Goal: Transaction & Acquisition: Purchase product/service

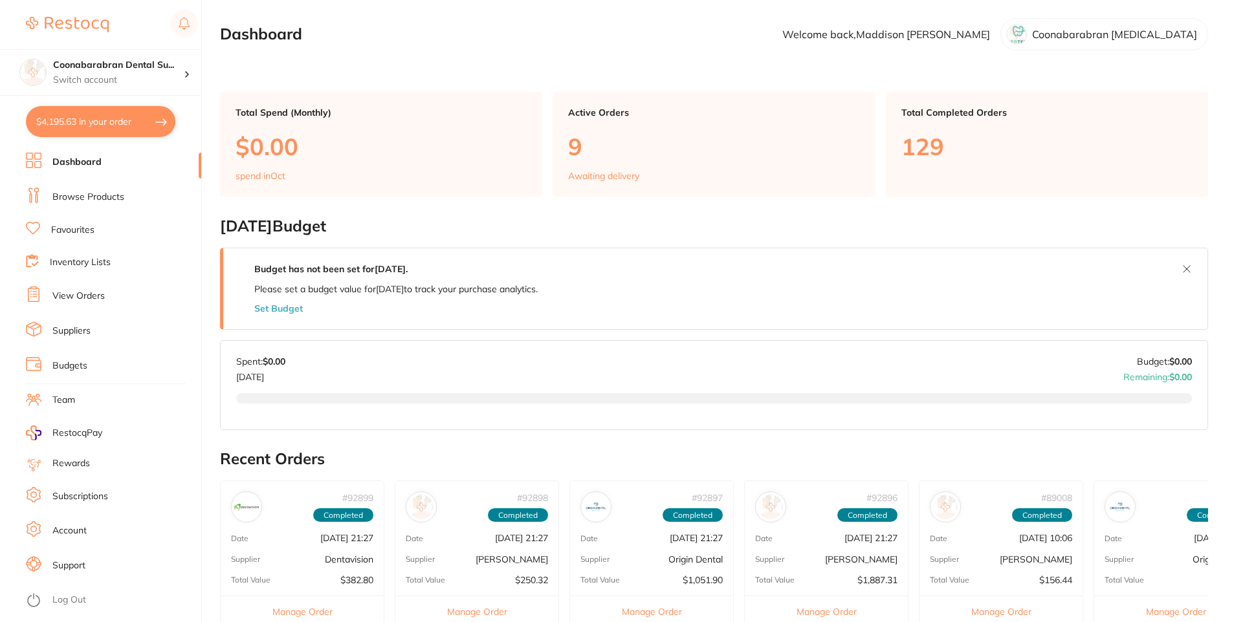
type input "6"
type input "2"
type input "4"
type input "2"
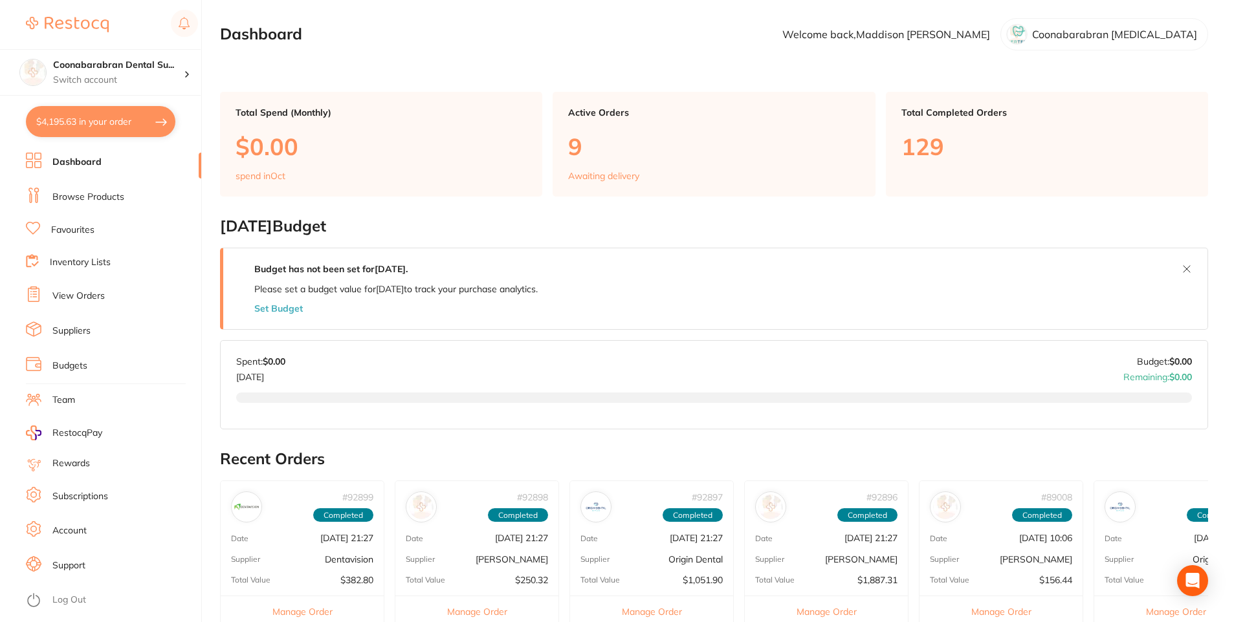
click at [100, 126] on button "$4,195.63 in your order" at bounding box center [100, 121] width 149 height 31
checkbox input "true"
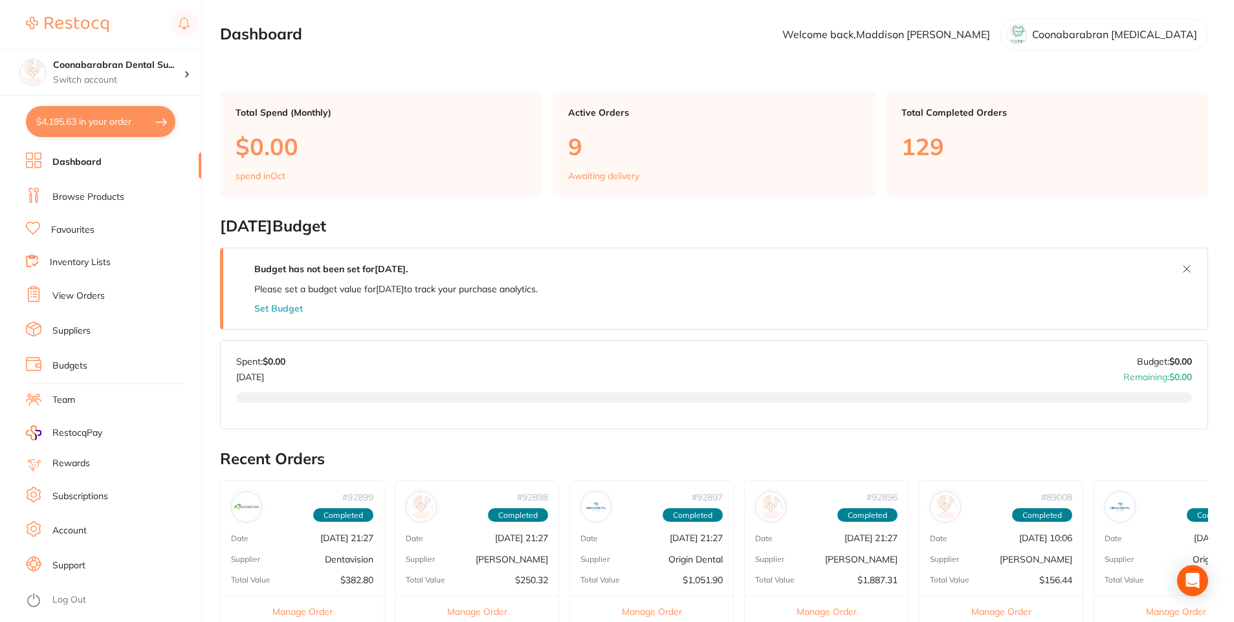
checkbox input "true"
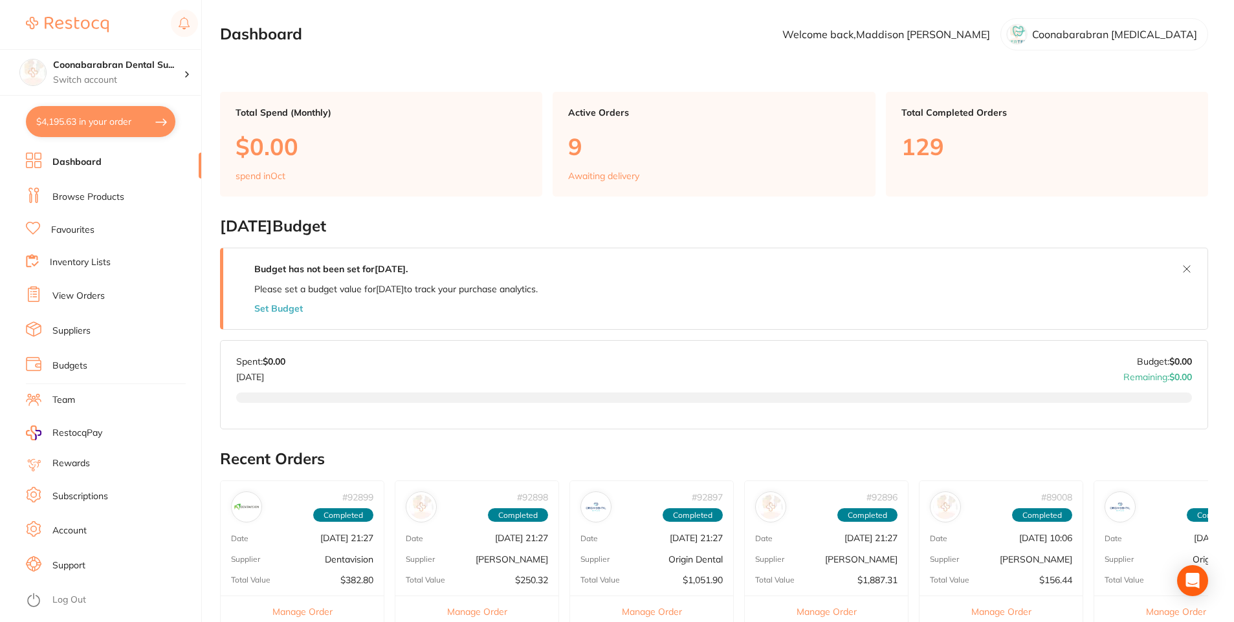
checkbox input "true"
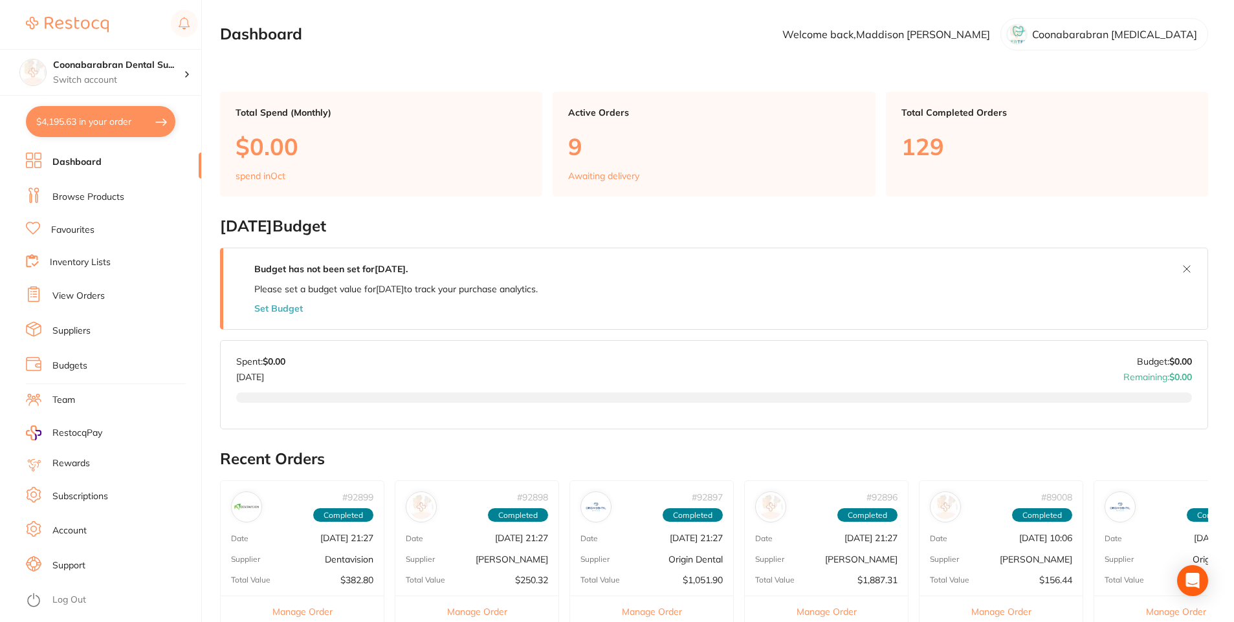
checkbox input "true"
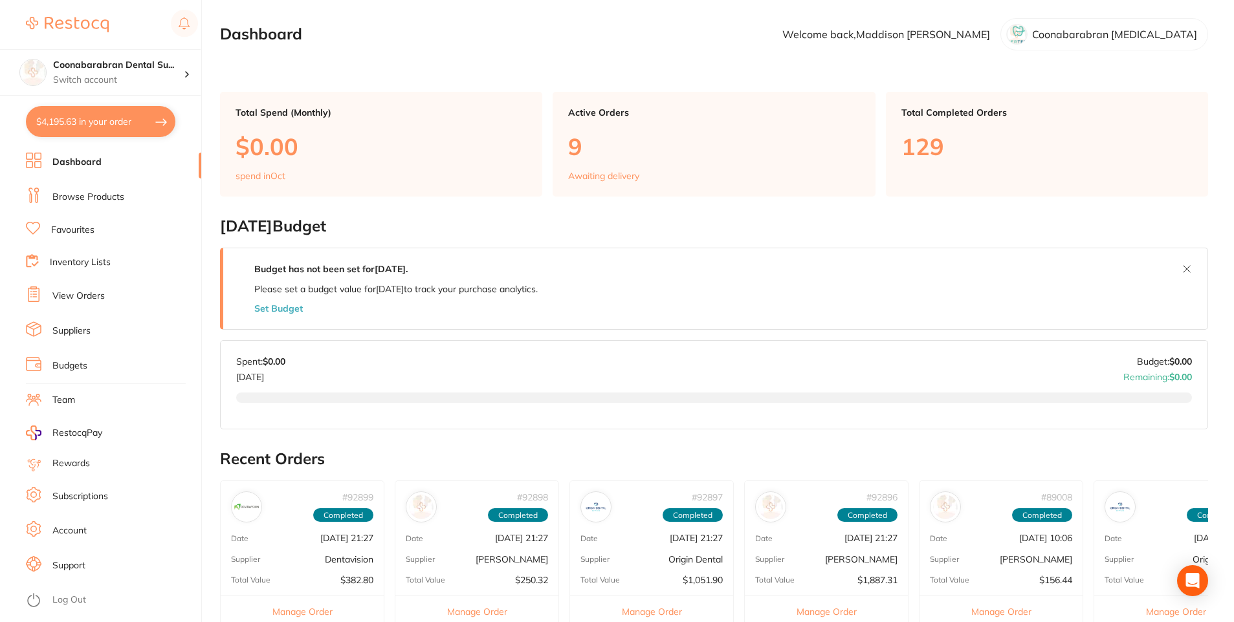
checkbox input "true"
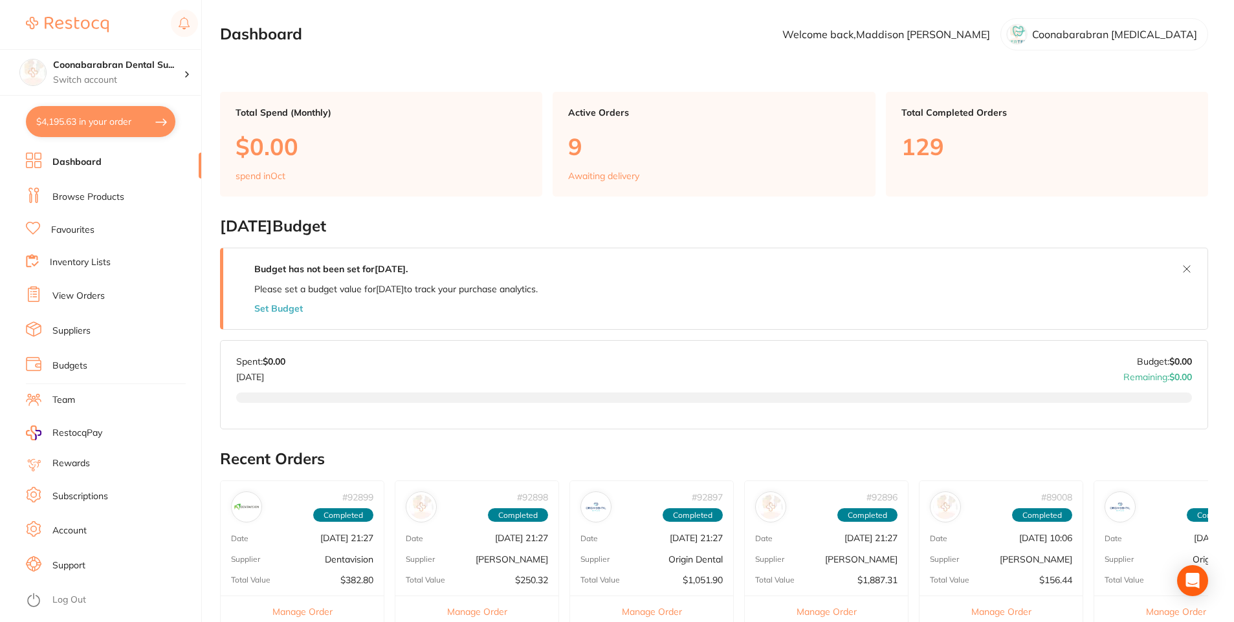
checkbox input "true"
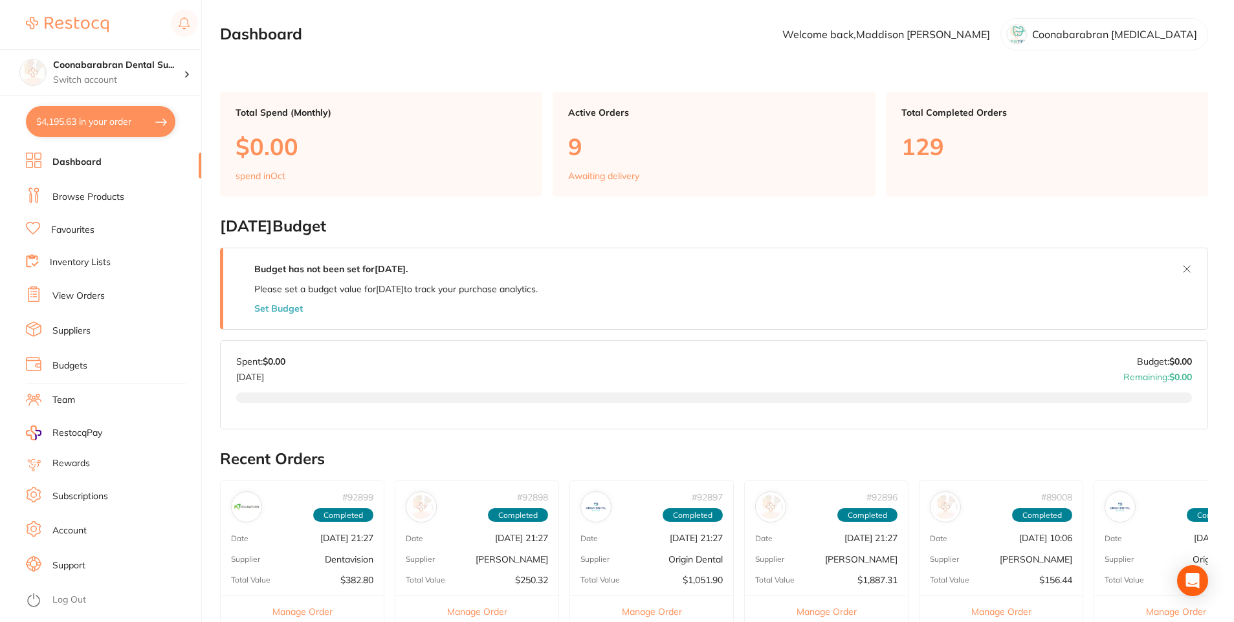
checkbox input "true"
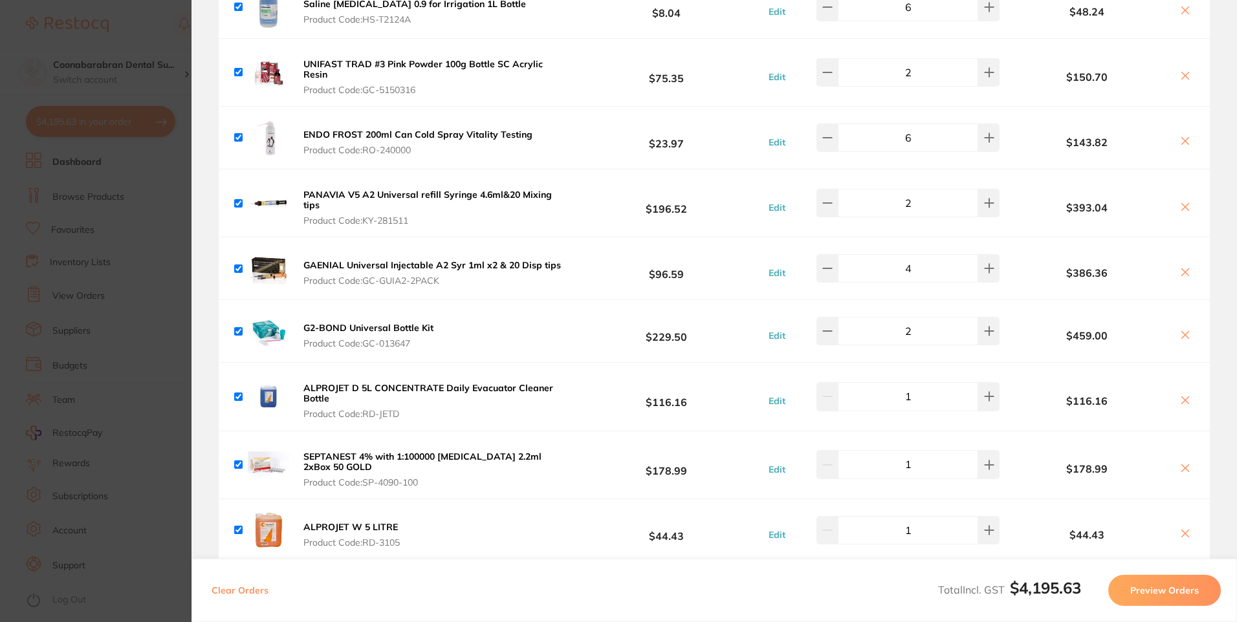
scroll to position [194, 0]
